Goal: Transaction & Acquisition: Book appointment/travel/reservation

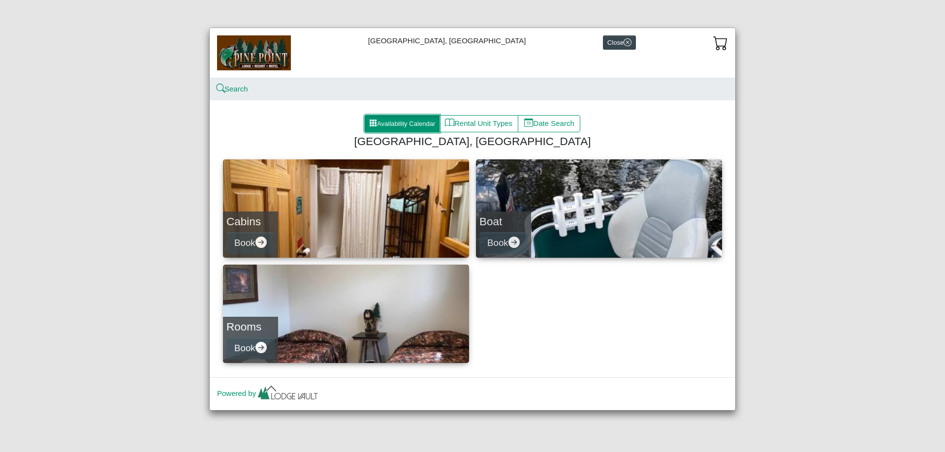
click at [380, 125] on button "Availability Calendar" at bounding box center [402, 124] width 75 height 18
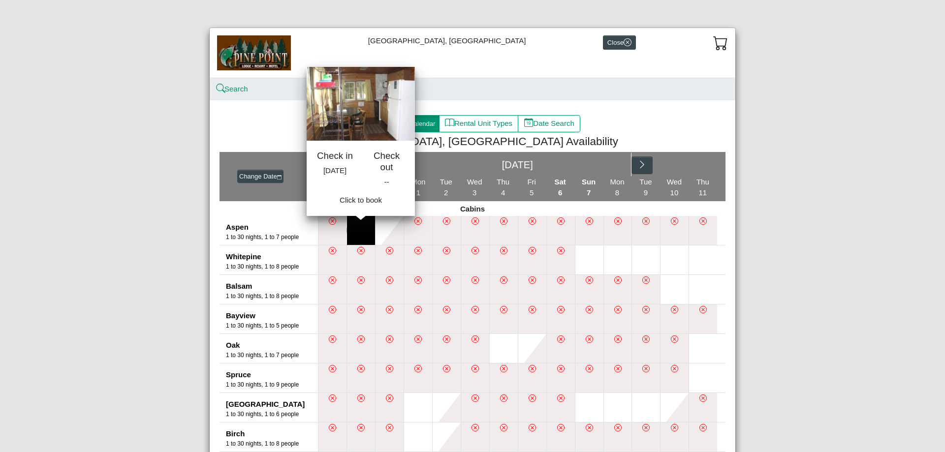
click at [361, 224] on button at bounding box center [361, 230] width 28 height 29
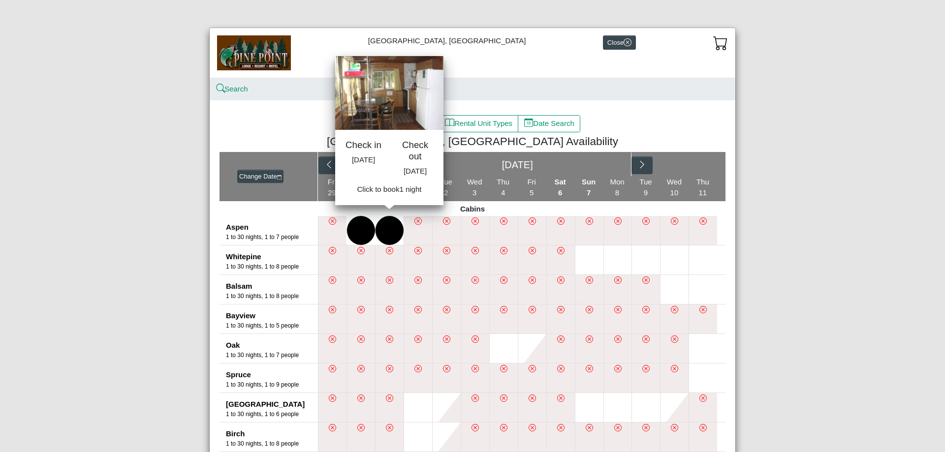
click at [382, 228] on button at bounding box center [390, 230] width 28 height 29
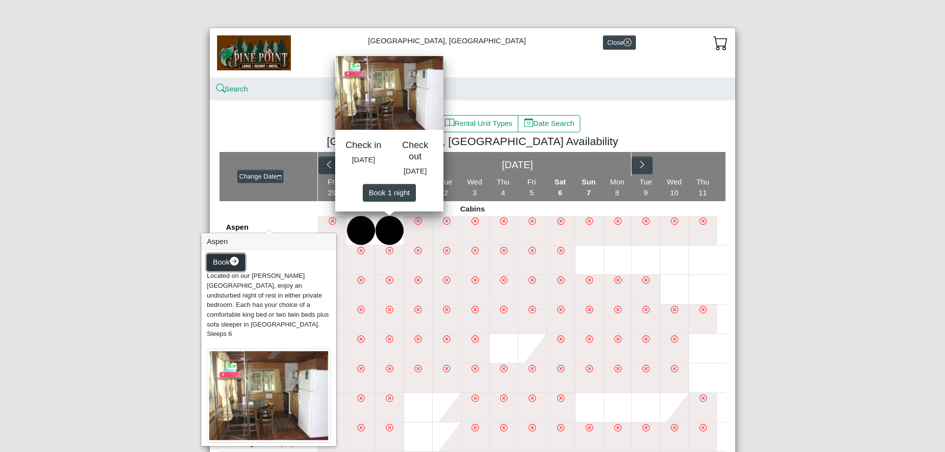
click at [233, 258] on icon "arrow right circle fill" at bounding box center [234, 261] width 9 height 9
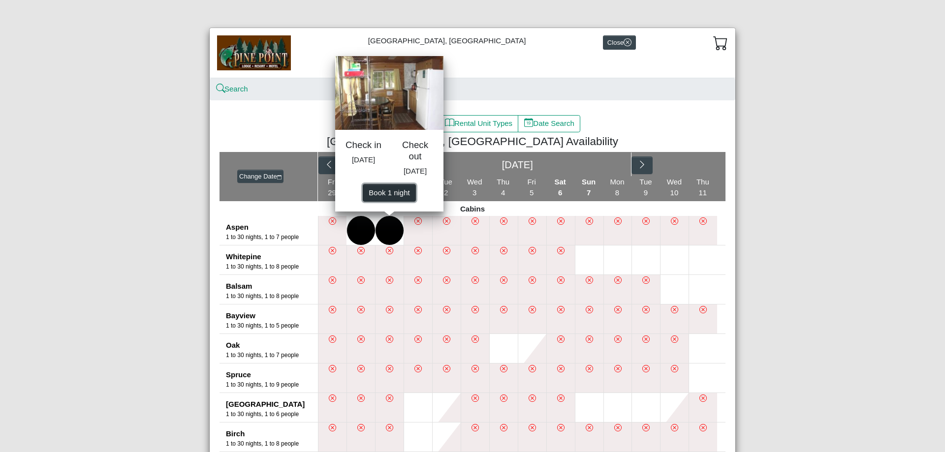
click at [392, 196] on span "Book 1 night" at bounding box center [389, 192] width 41 height 8
select select "*"
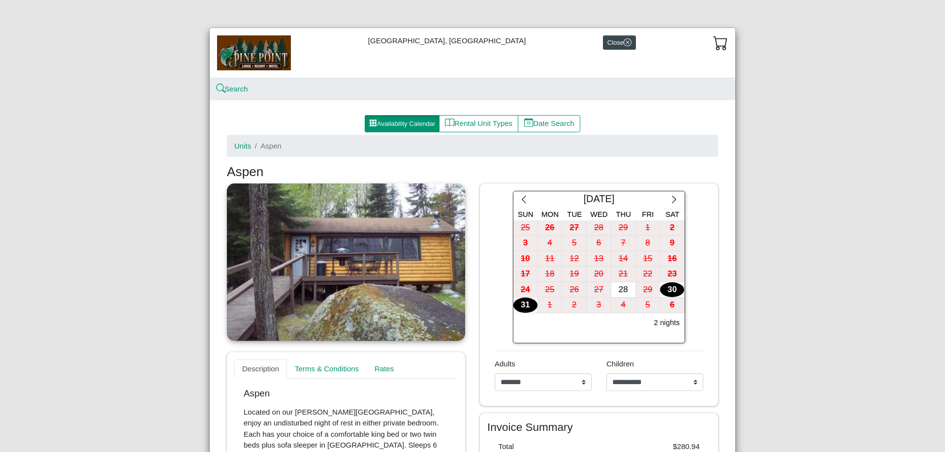
click at [346, 276] on link at bounding box center [346, 263] width 238 height 158
